Goal: Check status: Check status

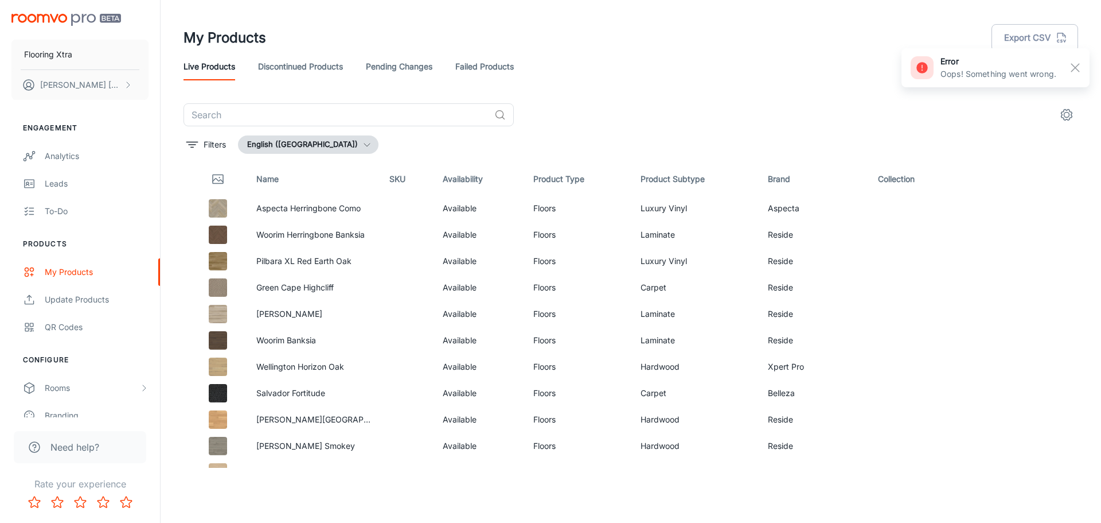
click at [489, 53] on link "Failed Products" at bounding box center [484, 67] width 59 height 28
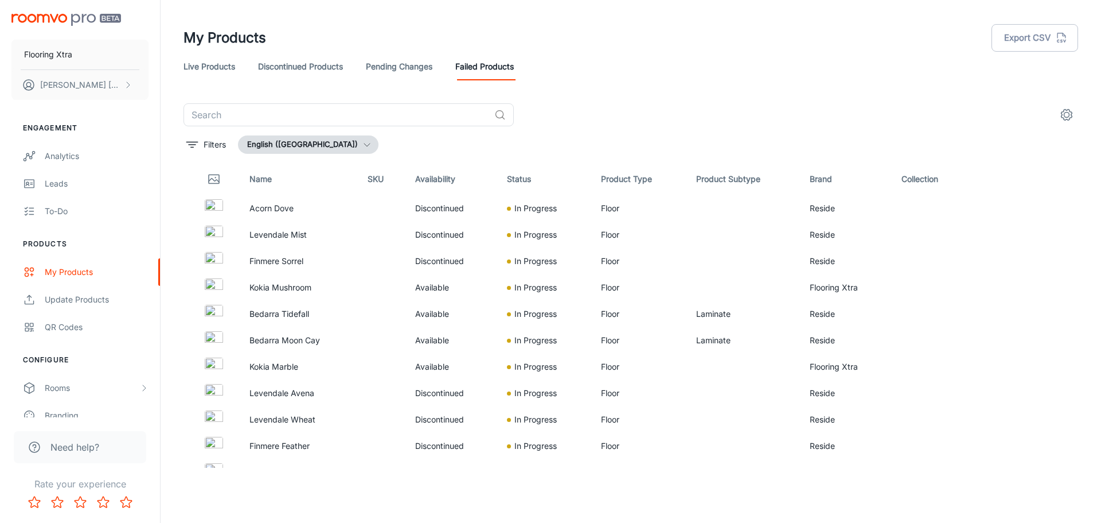
click at [293, 61] on link "Discontinued Products" at bounding box center [300, 67] width 85 height 28
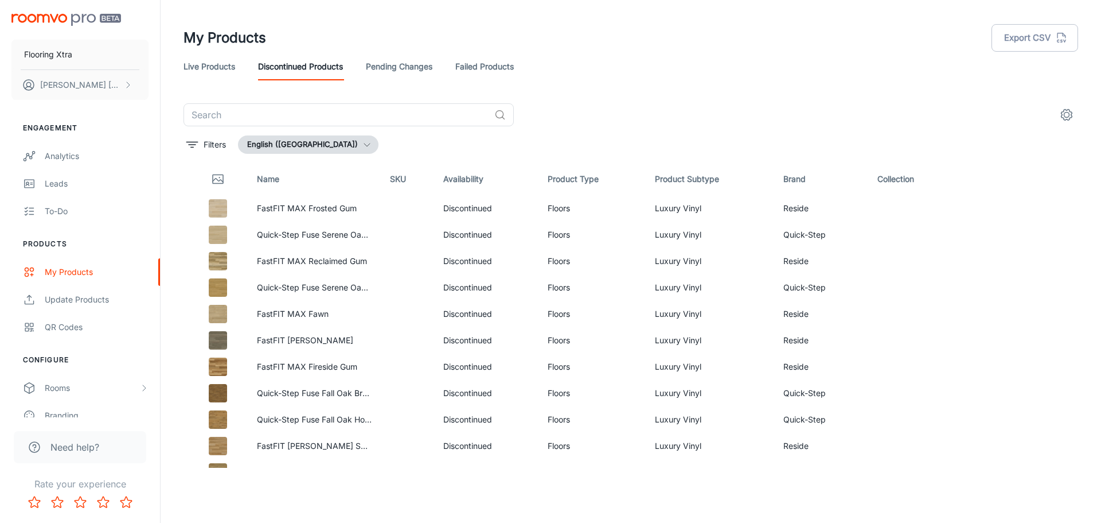
click at [392, 64] on link "Pending Changes" at bounding box center [399, 67] width 67 height 28
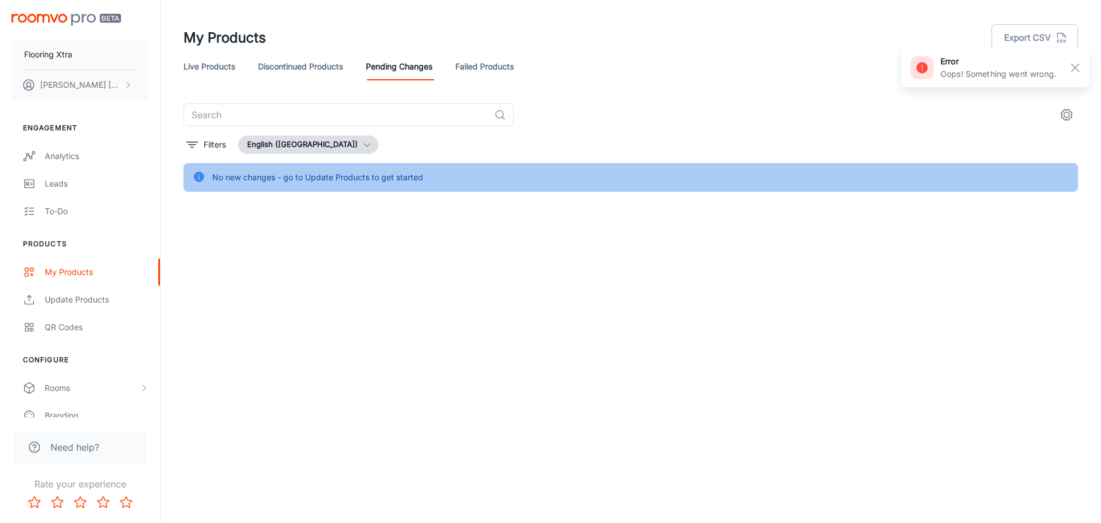
click at [499, 68] on link "Failed Products" at bounding box center [484, 67] width 59 height 28
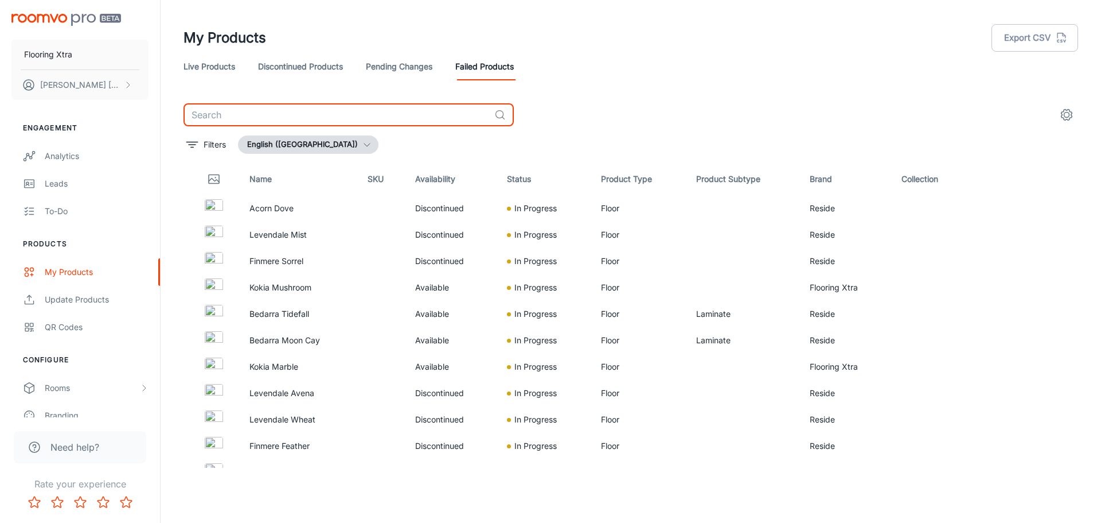
click at [288, 113] on input "text" at bounding box center [337, 114] width 306 height 23
paste input "Bedarra"
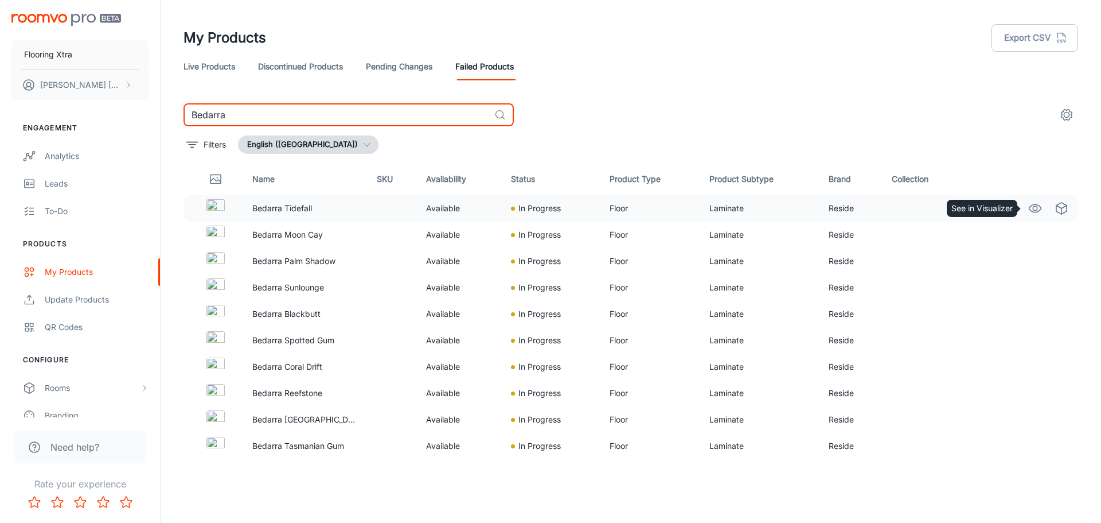
type input "Bedarra"
click at [1028, 209] on link "See in Visualizer" at bounding box center [1036, 208] width 20 height 20
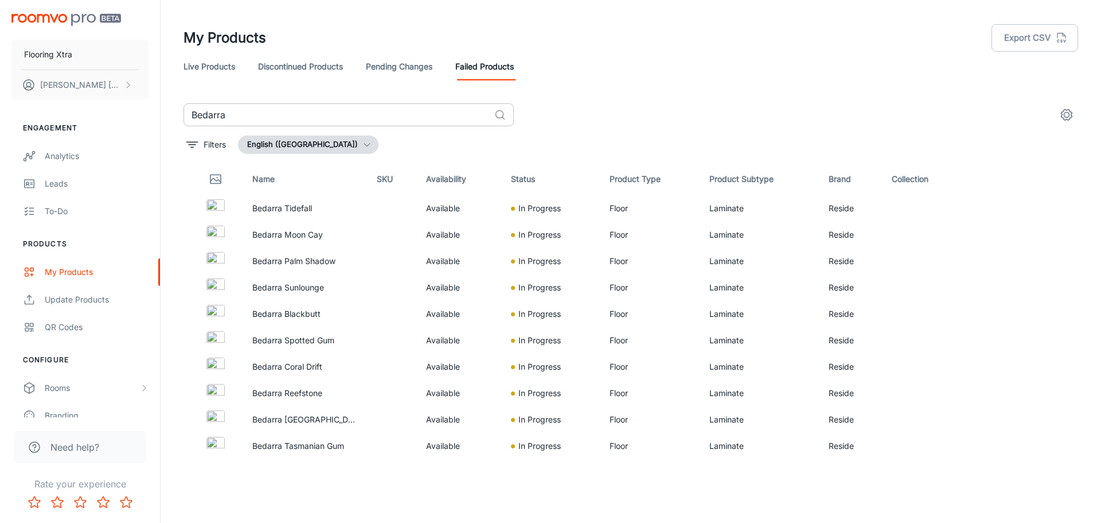
click at [367, 120] on input "Bedarra" at bounding box center [337, 114] width 306 height 23
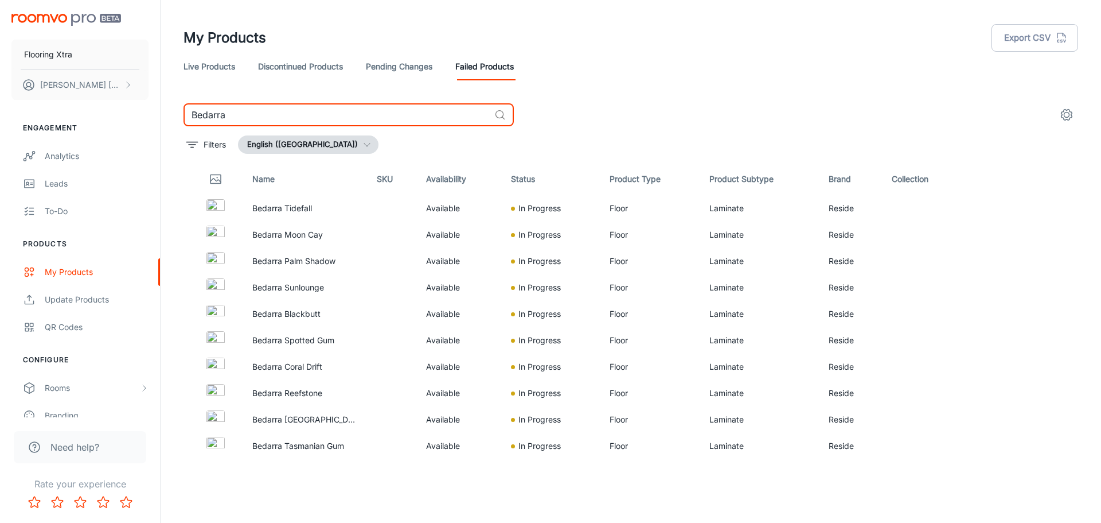
click at [367, 120] on input "Bedarra" at bounding box center [337, 114] width 306 height 23
